Goal: Information Seeking & Learning: Learn about a topic

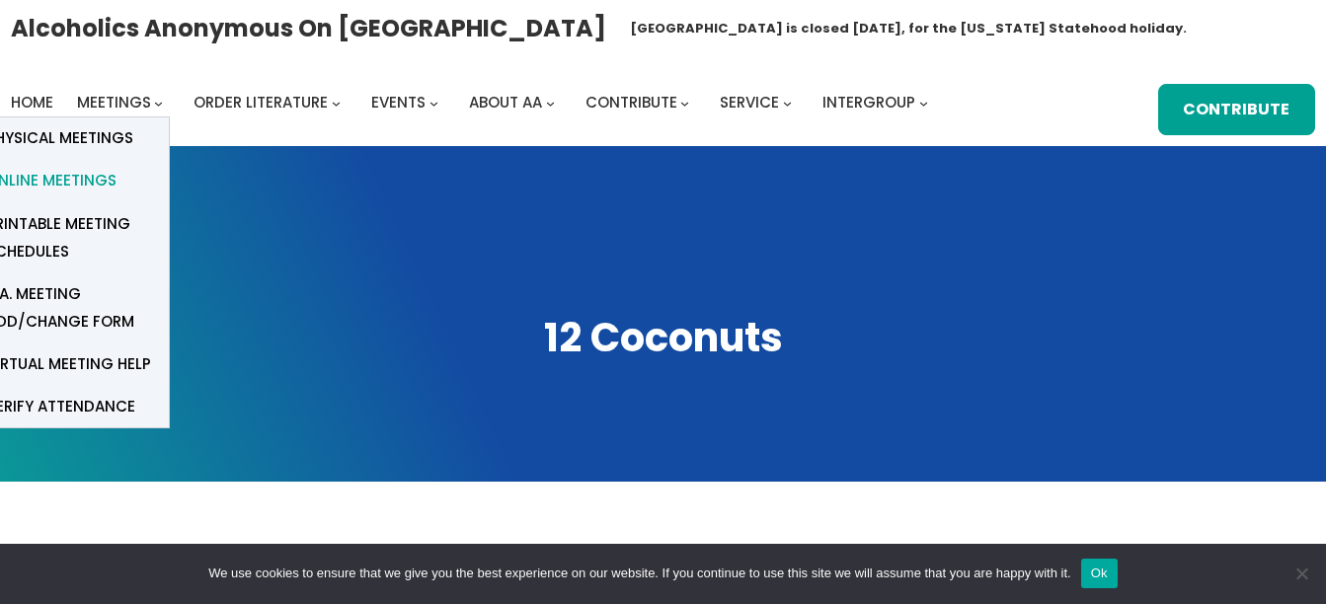
click at [83, 188] on span "Online Meetings" at bounding box center [51, 181] width 130 height 28
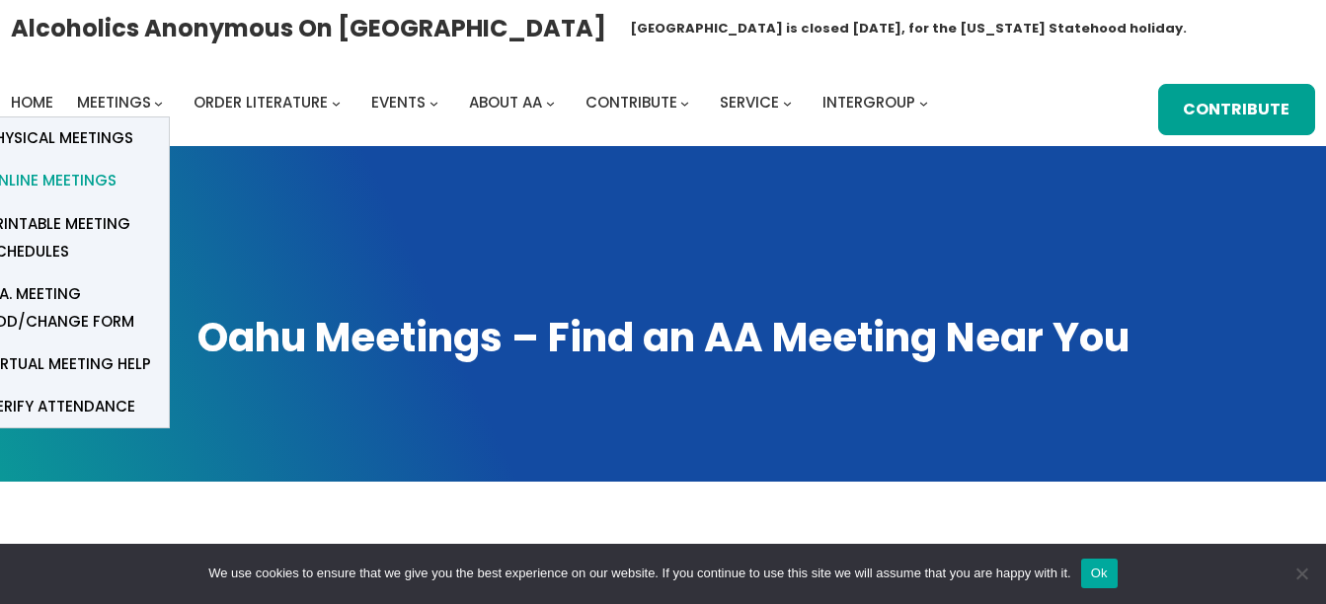
click at [61, 187] on span "Online Meetings" at bounding box center [51, 181] width 130 height 28
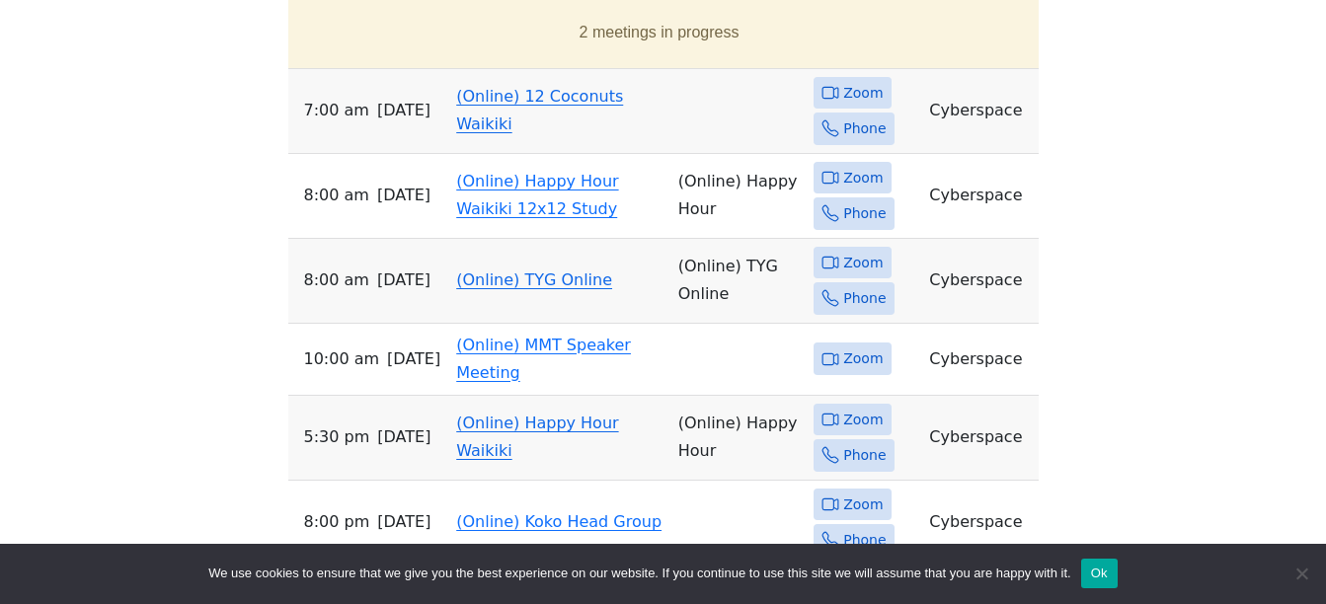
scroll to position [944, 0]
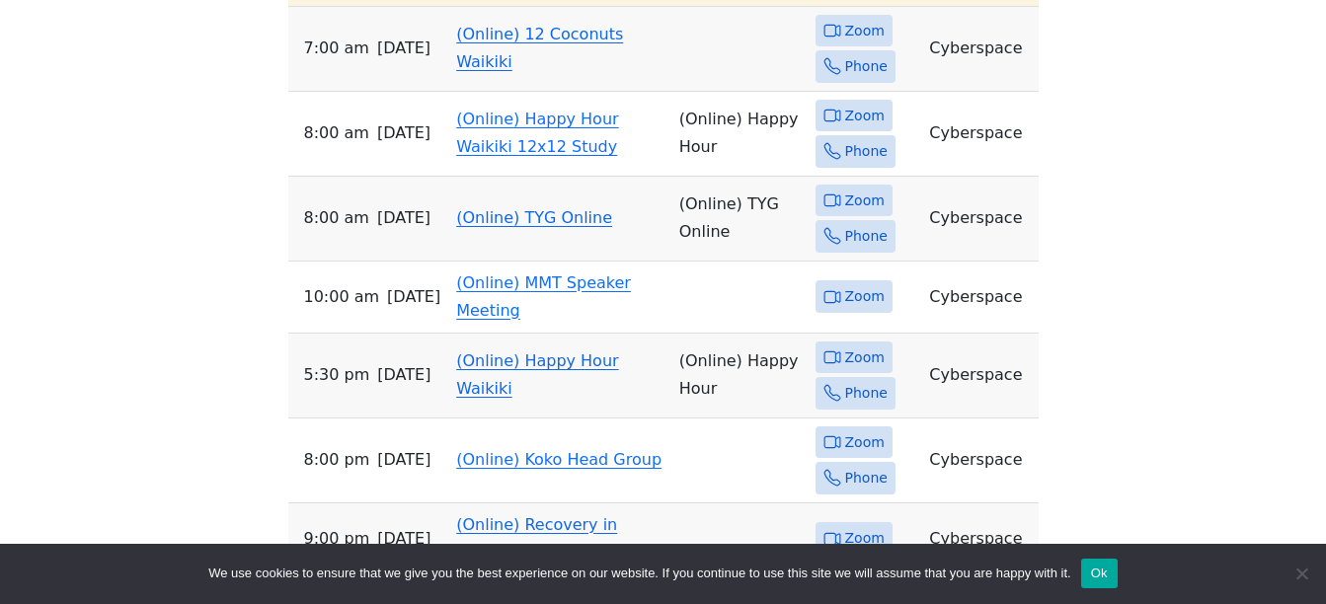
click at [484, 25] on link "(Online) 12 Coconuts Waikiki" at bounding box center [539, 48] width 167 height 46
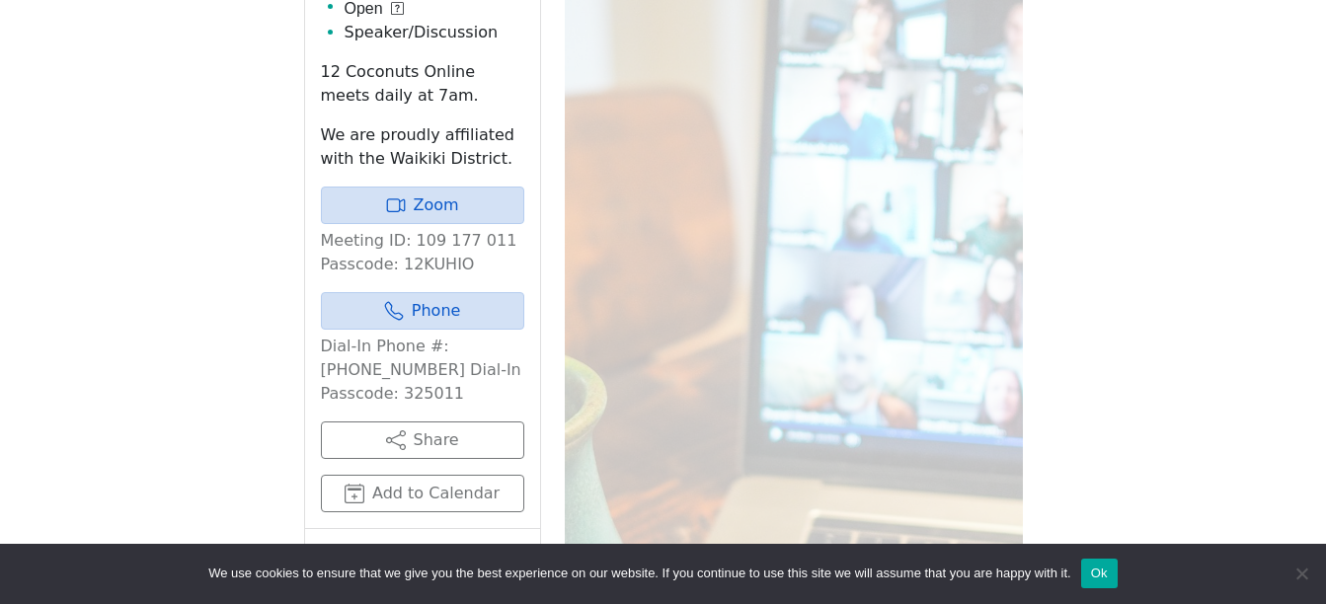
scroll to position [682, 0]
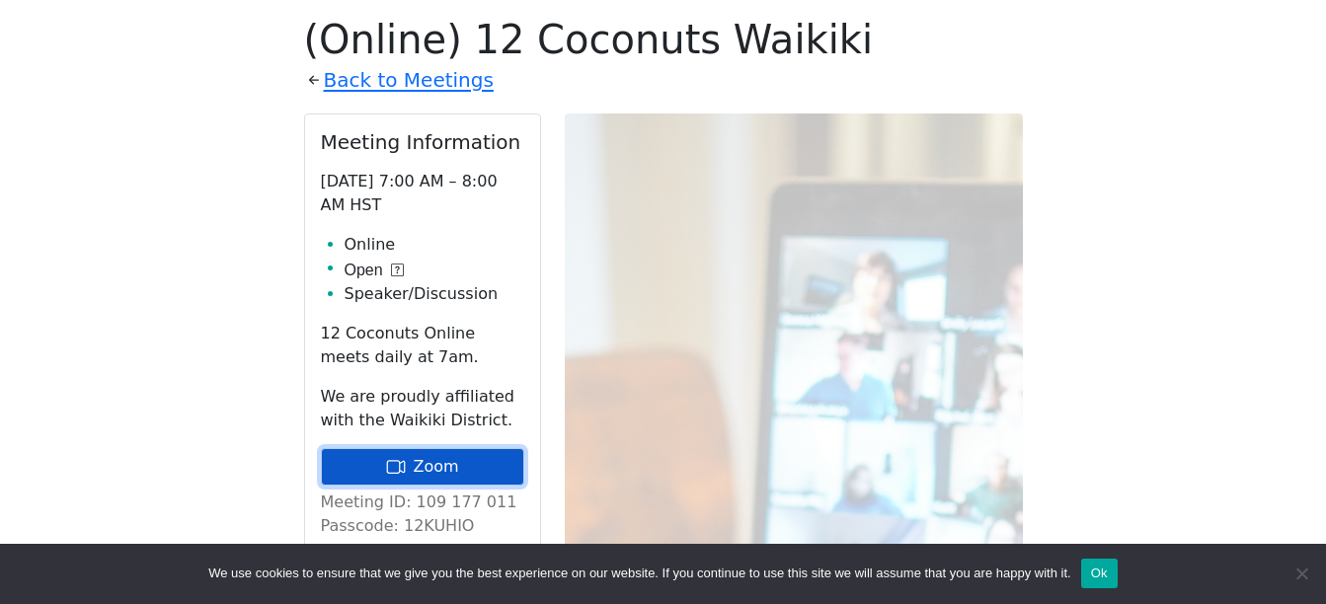
click at [430, 469] on link "Zoom" at bounding box center [422, 467] width 203 height 38
